Goal: Task Accomplishment & Management: Manage account settings

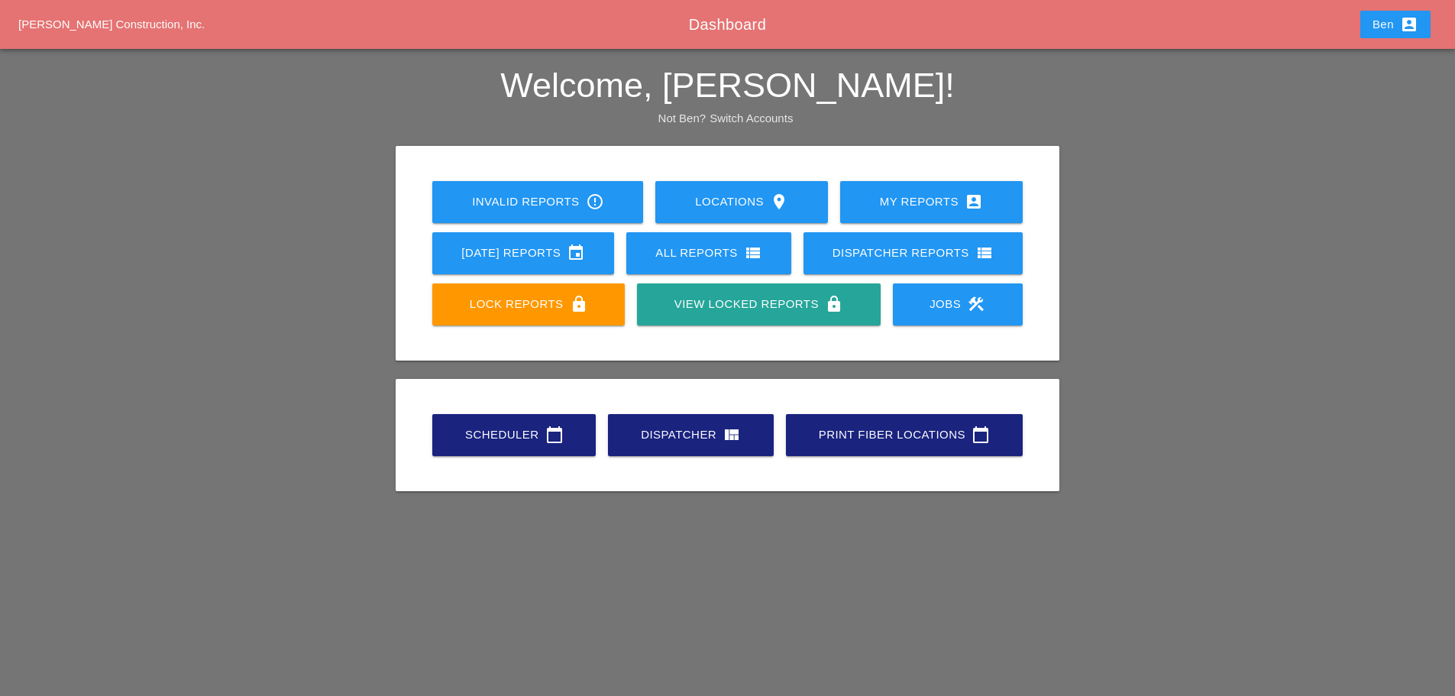
click at [1387, 26] on div "Ben account_box" at bounding box center [1395, 24] width 46 height 18
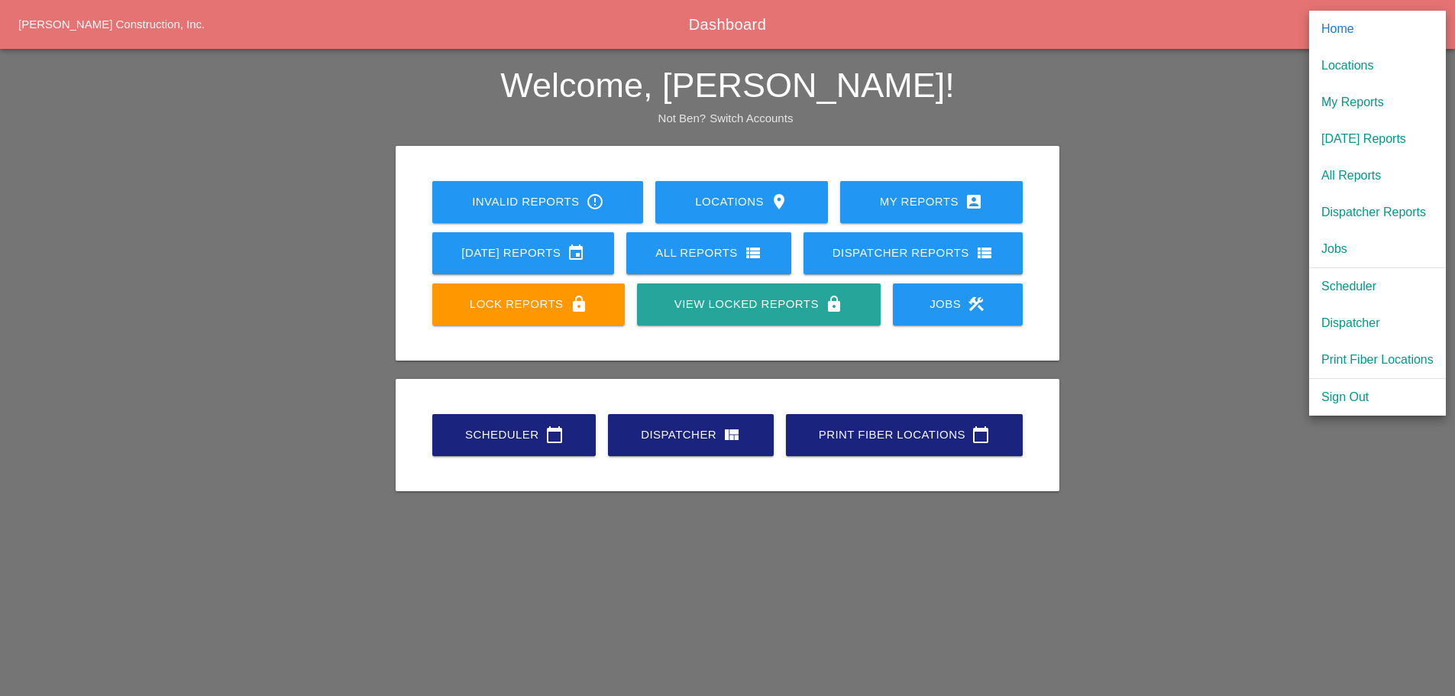
click at [1336, 395] on div "Sign Out" at bounding box center [1377, 397] width 112 height 18
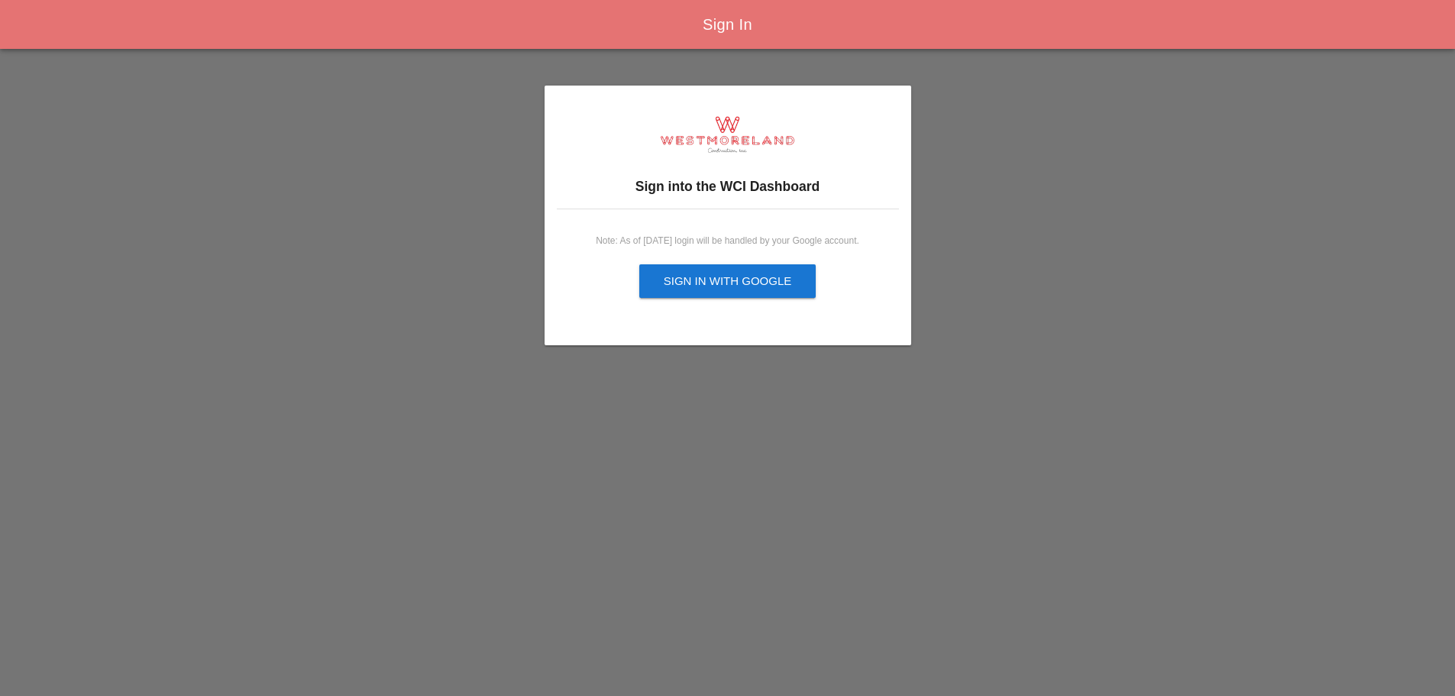
click at [764, 283] on div "Sign in with Google" at bounding box center [728, 282] width 128 height 18
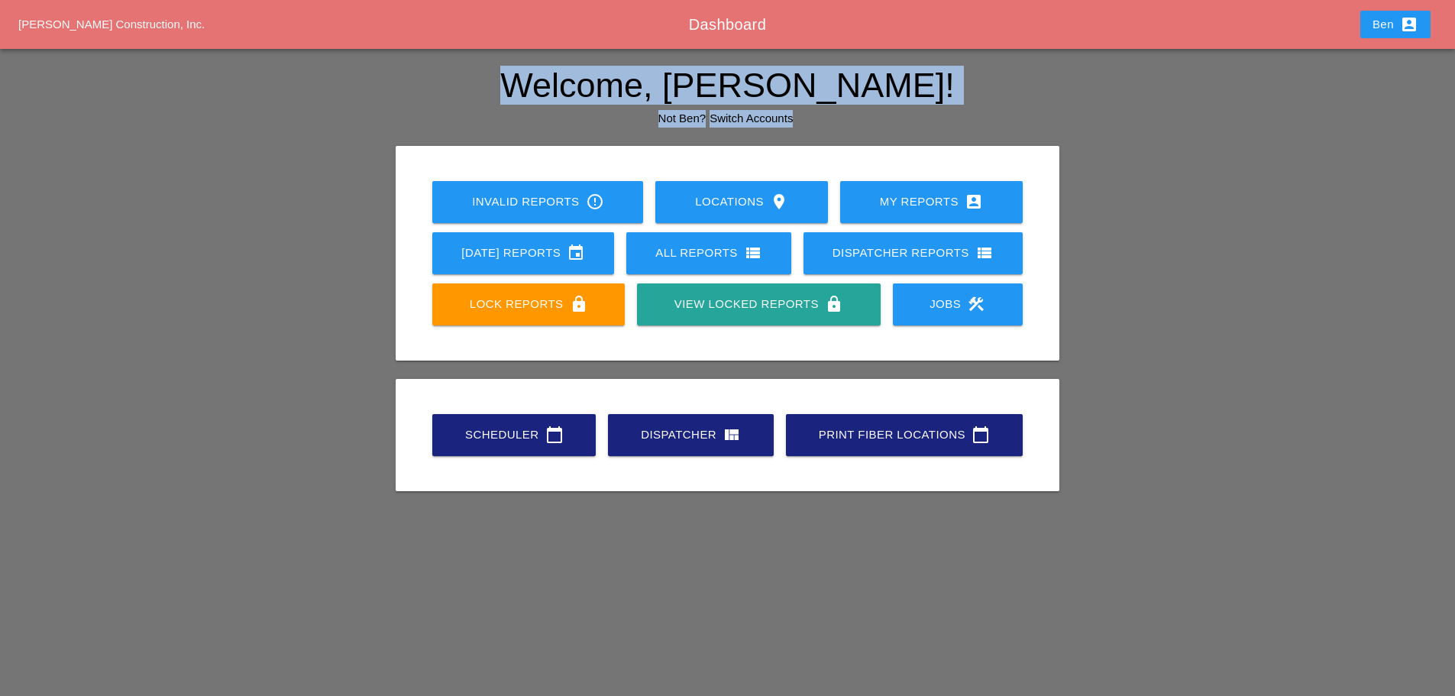
drag, startPoint x: 623, startPoint y: 56, endPoint x: 1164, endPoint y: 418, distance: 650.6
click at [1164, 418] on div "Welcome, Ben! Not Ben? Switch Accounts Invalid Reports error_outline Locations …" at bounding box center [727, 297] width 1455 height 497
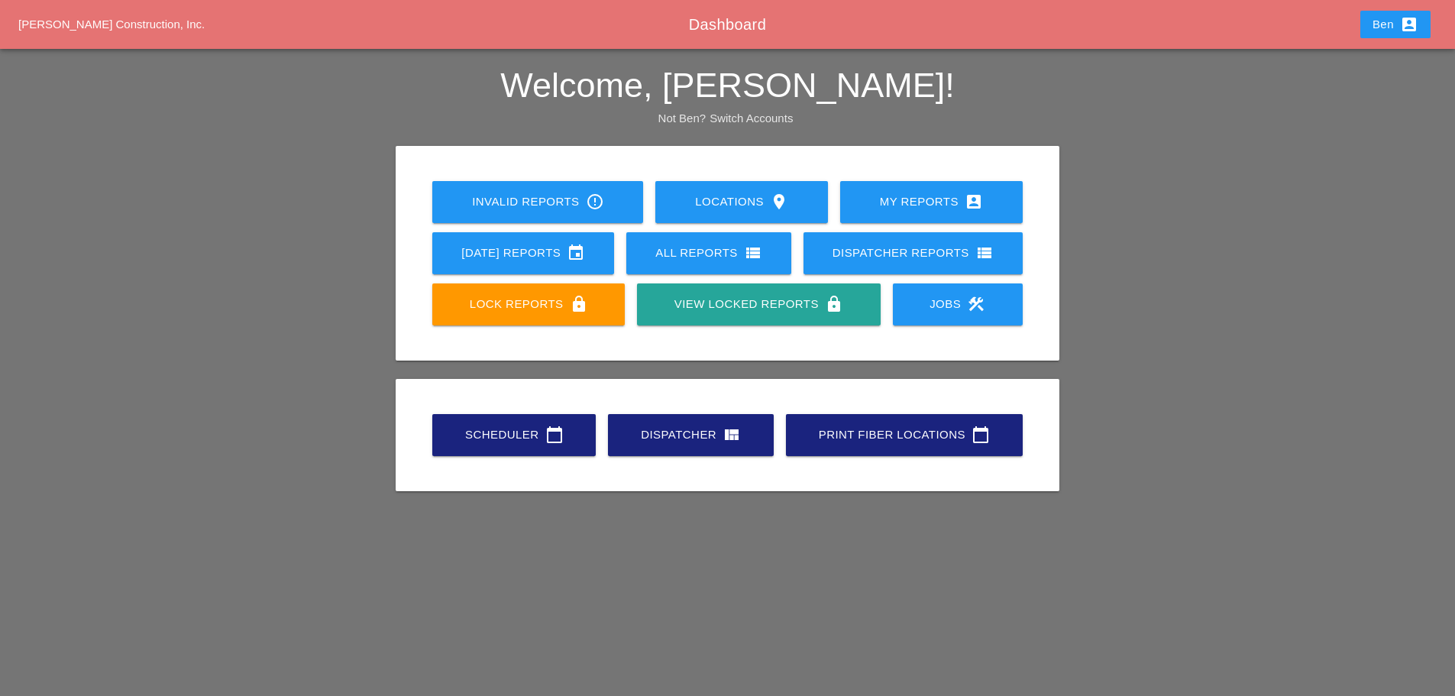
click at [1164, 418] on div "Invalid Reports error_outline Locations location_on My Reports account_box Toda…" at bounding box center [727, 327] width 1326 height 363
